Goal: Task Accomplishment & Management: Manage account settings

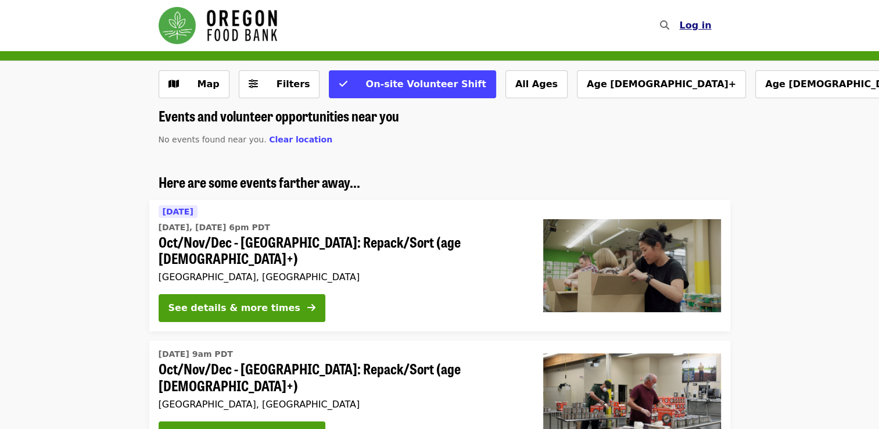
click at [694, 28] on span "Log in" at bounding box center [695, 25] width 32 height 11
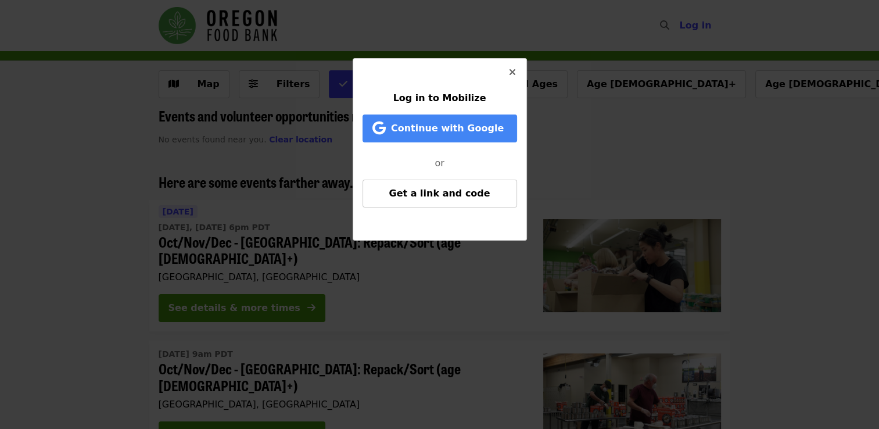
click at [453, 101] on span "Log in to Mobilize" at bounding box center [439, 97] width 93 height 11
click at [447, 102] on span "Log in to Mobilize" at bounding box center [439, 97] width 93 height 11
click at [439, 100] on span "Log in to Mobilize" at bounding box center [439, 97] width 93 height 11
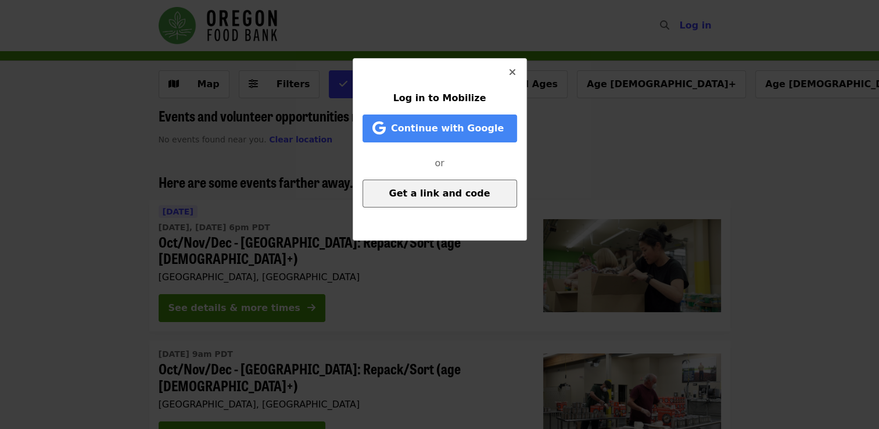
click at [439, 198] on span "Get a link and code" at bounding box center [439, 193] width 101 height 11
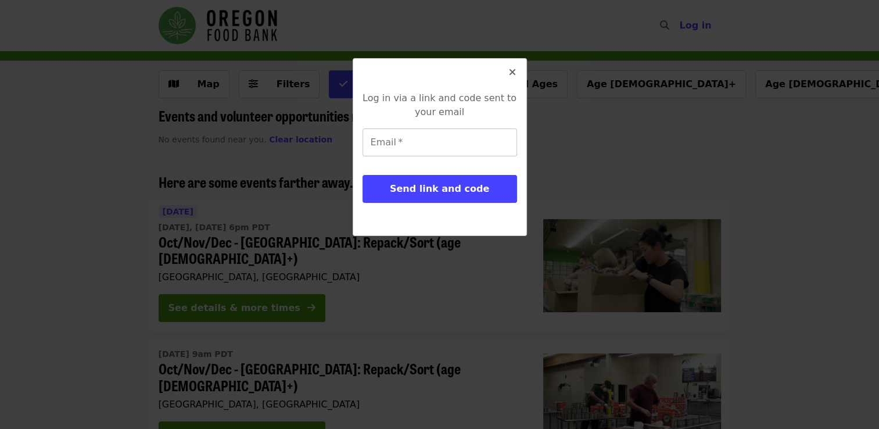
click at [402, 148] on input "Email   *" at bounding box center [440, 142] width 155 height 28
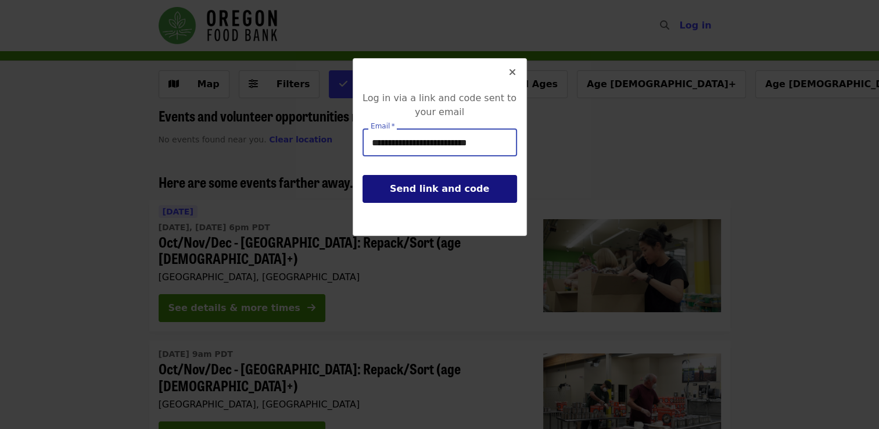
type input "**********"
click at [425, 188] on span "Send link and code" at bounding box center [439, 188] width 99 height 11
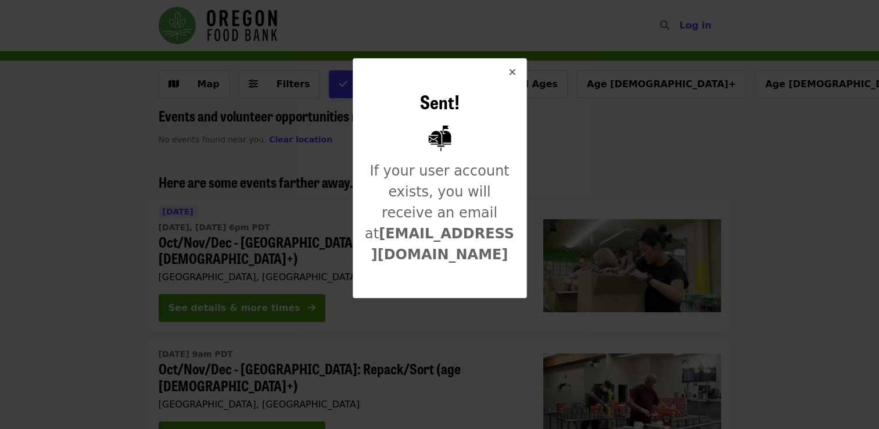
click at [597, 299] on div "Sent! If your user account exists, you will receive an email at [EMAIL_ADDRESS]…" at bounding box center [439, 214] width 879 height 429
